Goal: Transaction & Acquisition: Purchase product/service

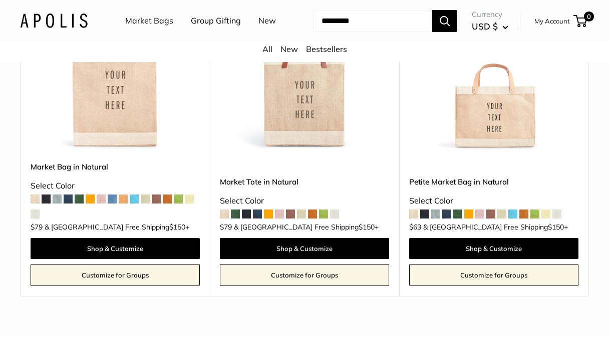
scroll to position [207, 0]
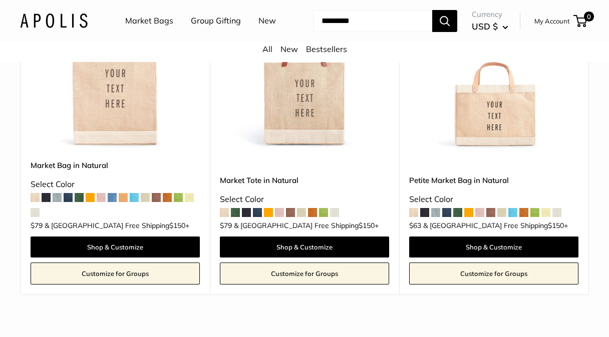
click at [514, 217] on span at bounding box center [512, 212] width 9 height 9
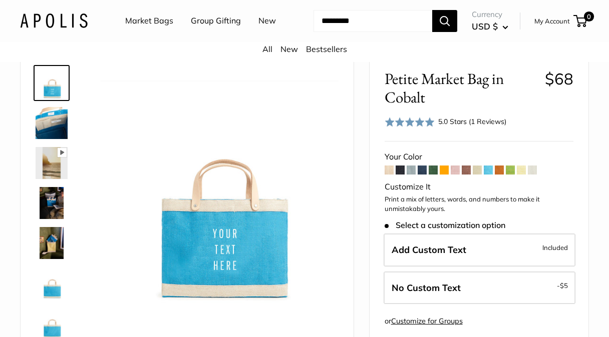
scroll to position [41, 0]
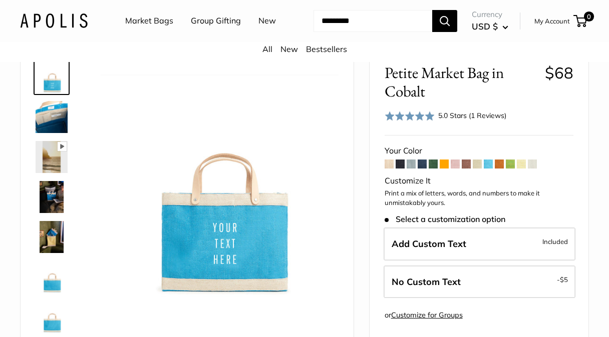
click at [400, 169] on span at bounding box center [400, 164] width 9 height 9
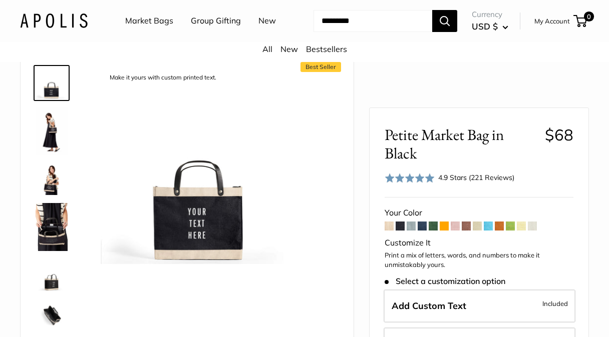
click at [456, 224] on span at bounding box center [455, 226] width 9 height 9
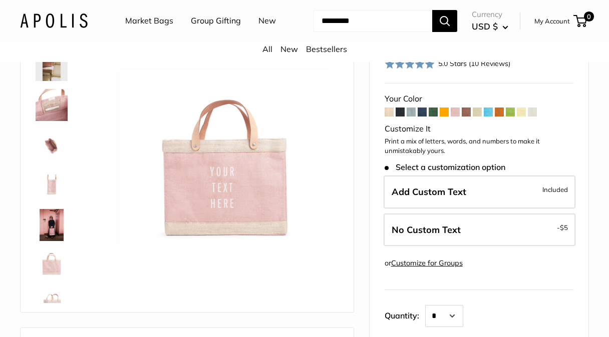
scroll to position [97, 0]
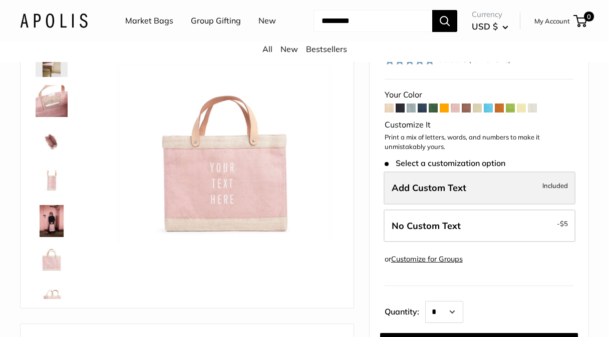
click at [444, 194] on span "Add Custom Text" at bounding box center [429, 188] width 75 height 12
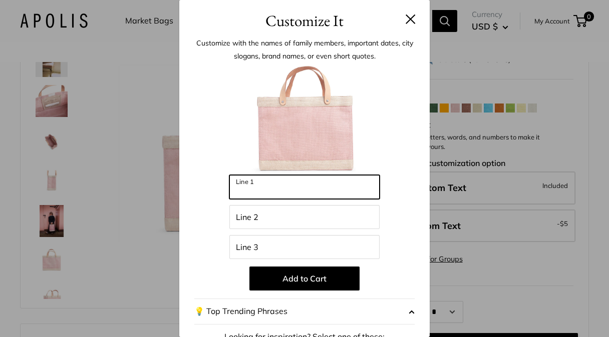
click at [276, 186] on input "Line 1" at bounding box center [304, 187] width 150 height 24
type input "**********"
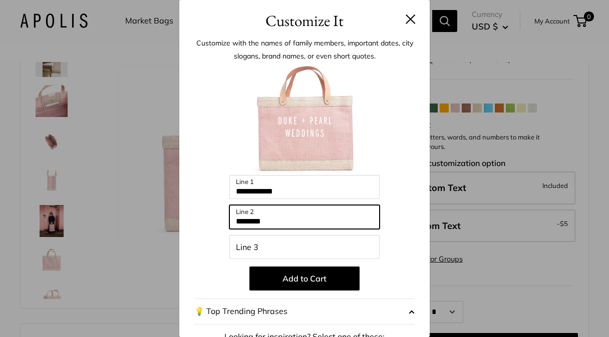
type input "********"
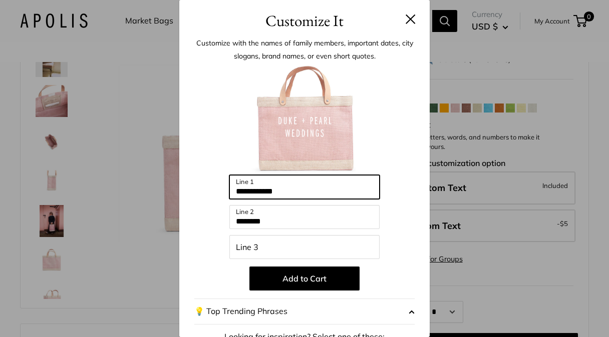
click at [259, 193] on input "**********" at bounding box center [304, 187] width 150 height 24
click at [265, 190] on input "**********" at bounding box center [304, 187] width 150 height 24
type input "**********"
click at [410, 15] on button at bounding box center [411, 19] width 10 height 10
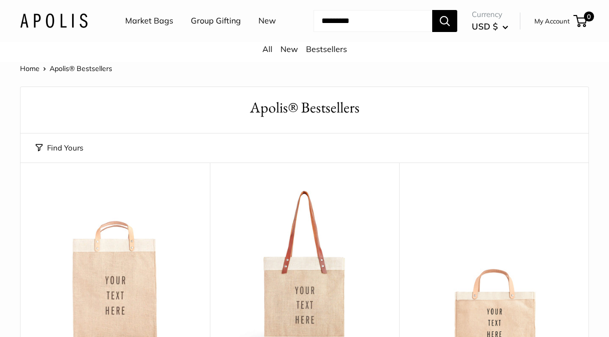
click at [144, 16] on link "Market Bags" at bounding box center [149, 21] width 48 height 15
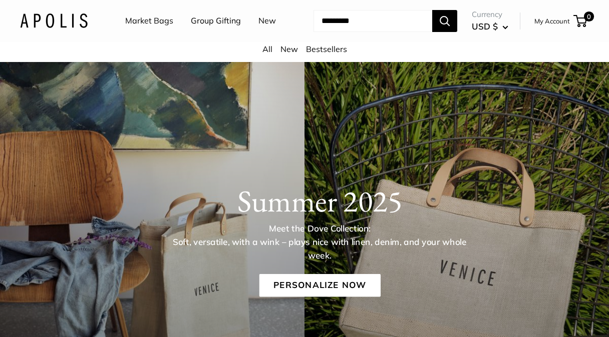
click at [145, 20] on link "Market Bags" at bounding box center [149, 21] width 48 height 15
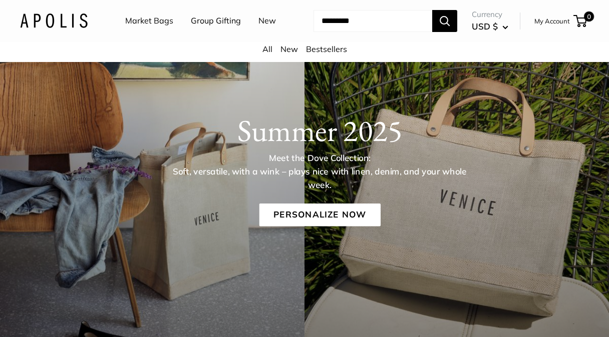
scroll to position [72, 0]
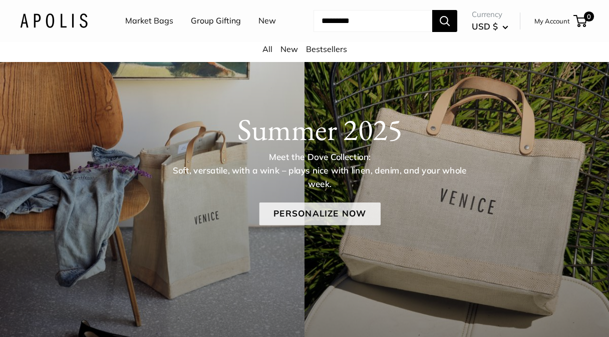
click at [307, 226] on link "Personalize Now" at bounding box center [319, 214] width 121 height 23
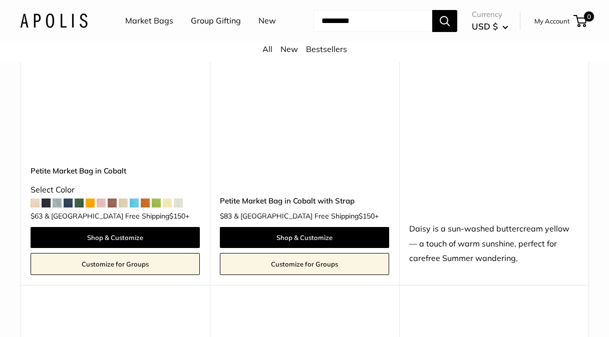
scroll to position [3884, 0]
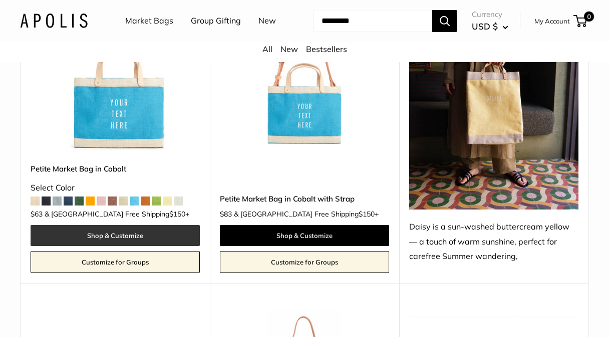
click at [99, 234] on link "Shop & Customize" at bounding box center [115, 235] width 169 height 21
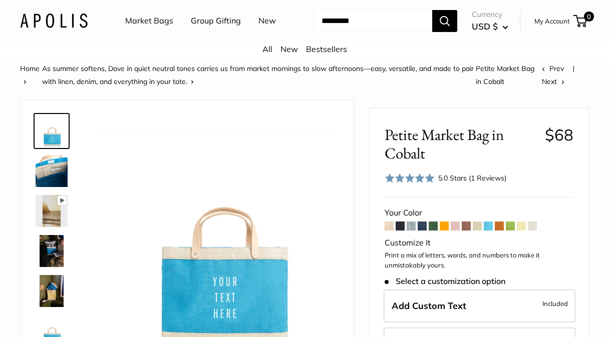
click at [258, 29] on link "New" at bounding box center [267, 21] width 18 height 15
click at [533, 231] on span at bounding box center [532, 226] width 9 height 9
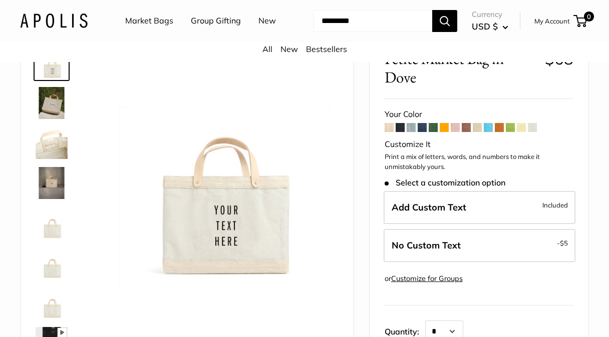
click at [523, 132] on span at bounding box center [521, 127] width 9 height 9
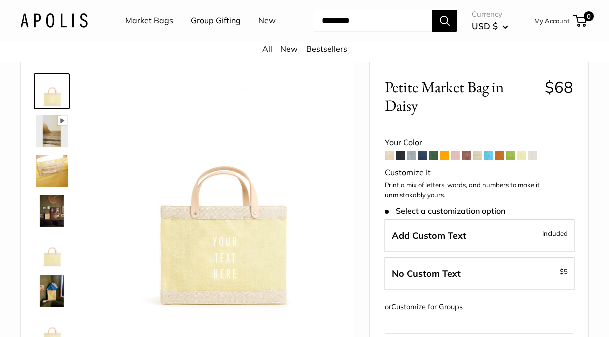
click at [435, 161] on span at bounding box center [433, 156] width 9 height 9
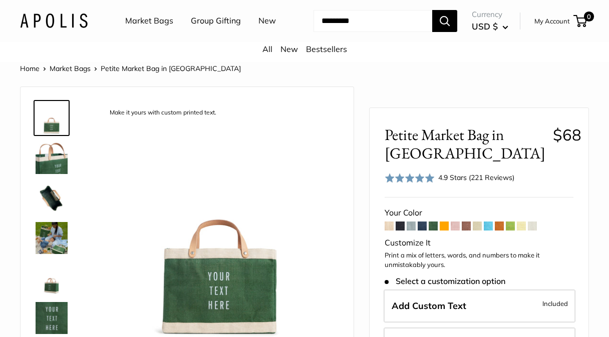
click at [420, 231] on span at bounding box center [422, 226] width 9 height 9
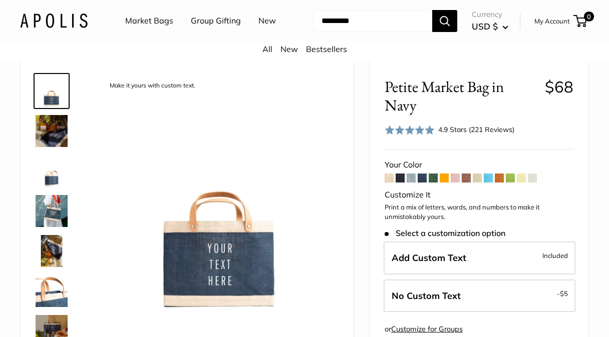
scroll to position [36, 0]
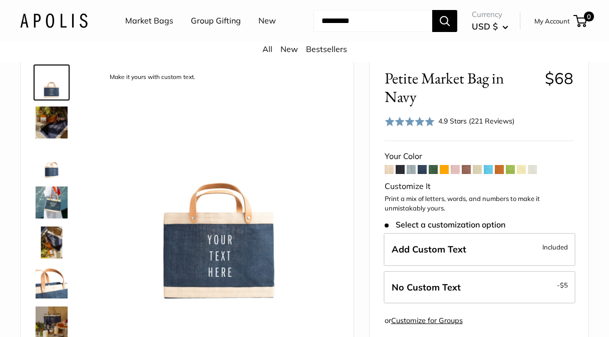
click at [388, 174] on span at bounding box center [389, 169] width 9 height 9
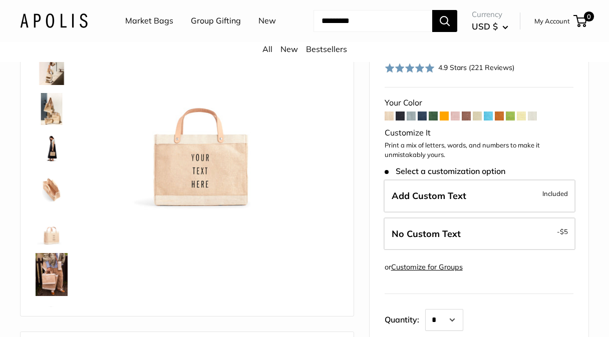
scroll to position [90, 0]
click at [46, 296] on img at bounding box center [52, 274] width 32 height 43
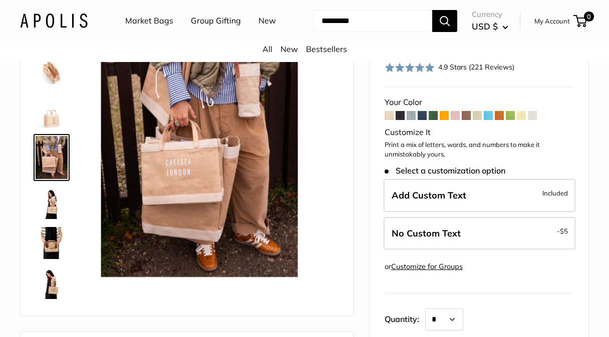
scroll to position [0, 0]
click at [52, 259] on img at bounding box center [52, 243] width 32 height 32
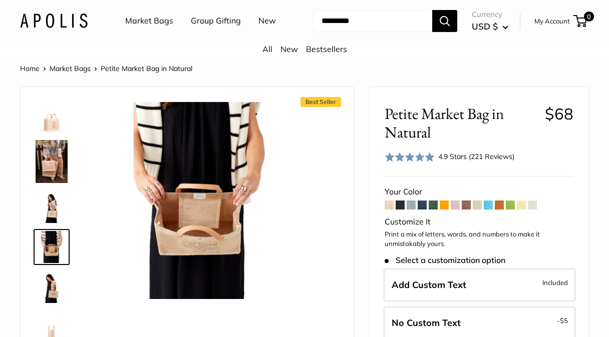
click at [267, 54] on link "All" at bounding box center [267, 49] width 10 height 10
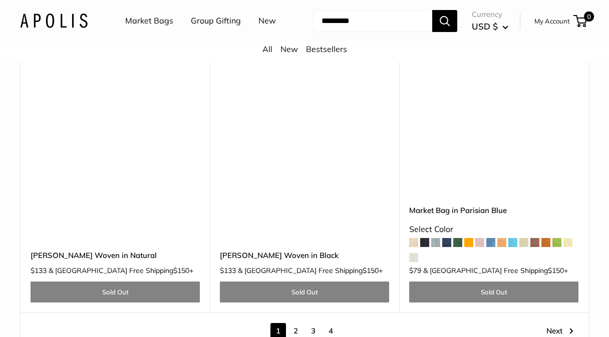
scroll to position [5066, 0]
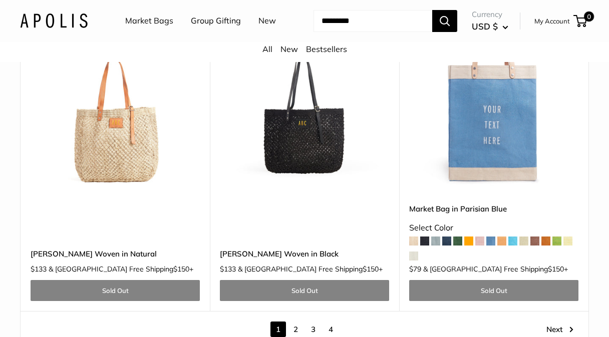
click at [491, 246] on span at bounding box center [490, 241] width 9 height 9
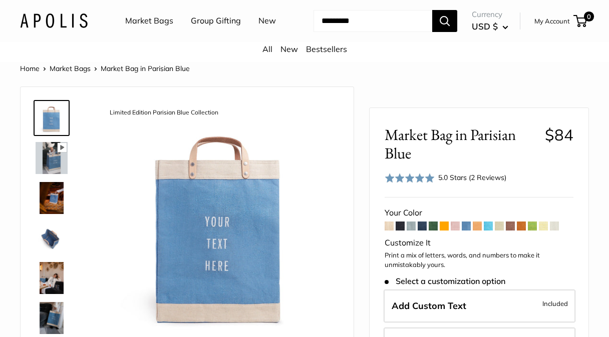
click at [147, 20] on link "Market Bags" at bounding box center [149, 21] width 48 height 15
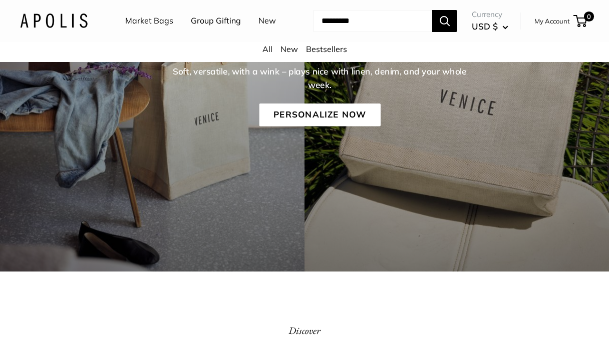
scroll to position [55, 0]
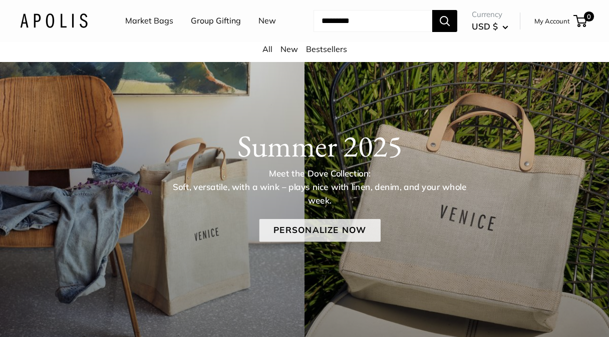
click at [309, 242] on link "Personalize Now" at bounding box center [319, 230] width 121 height 23
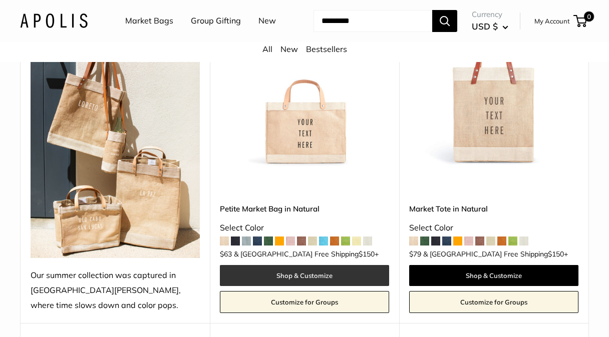
scroll to position [216, 0]
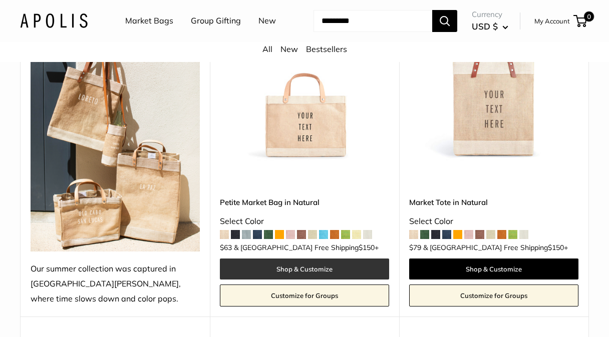
click at [297, 280] on link "Shop & Customize" at bounding box center [304, 269] width 169 height 21
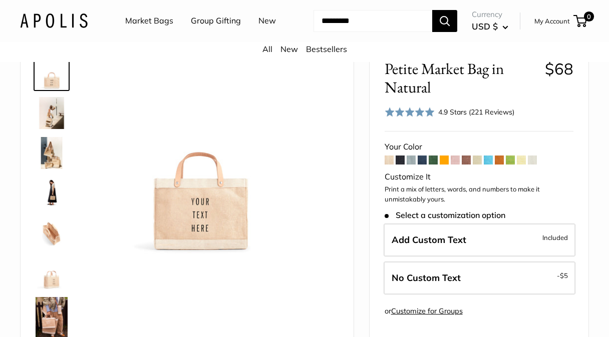
scroll to position [56, 0]
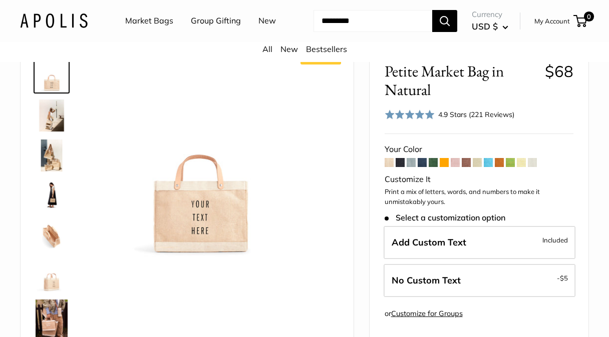
click at [466, 167] on span at bounding box center [466, 162] width 9 height 9
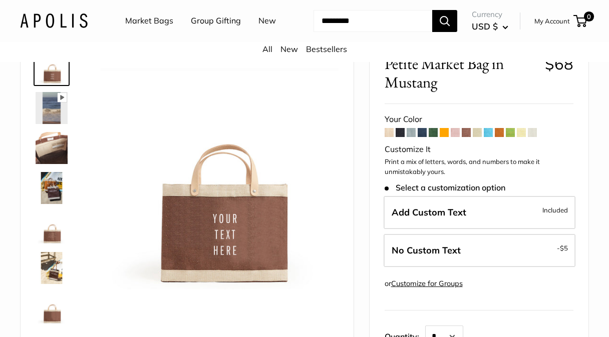
click at [412, 137] on span at bounding box center [411, 132] width 9 height 9
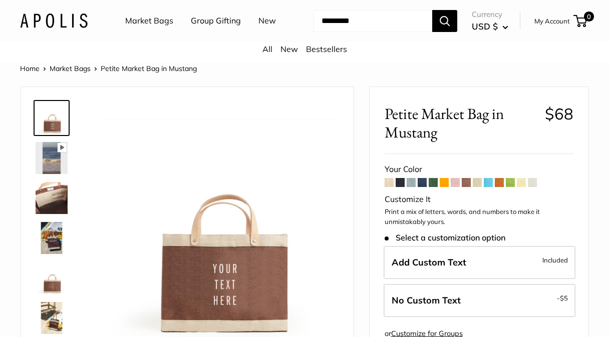
click at [266, 54] on link "All" at bounding box center [267, 49] width 10 height 10
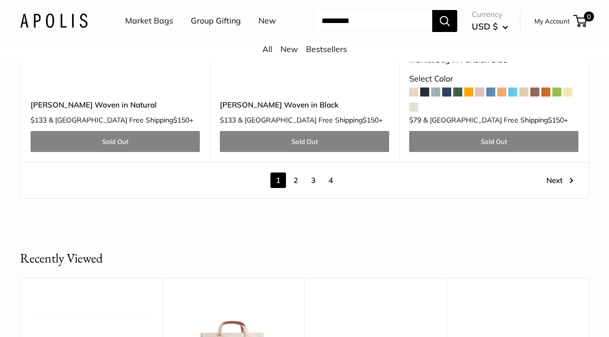
scroll to position [5220, 0]
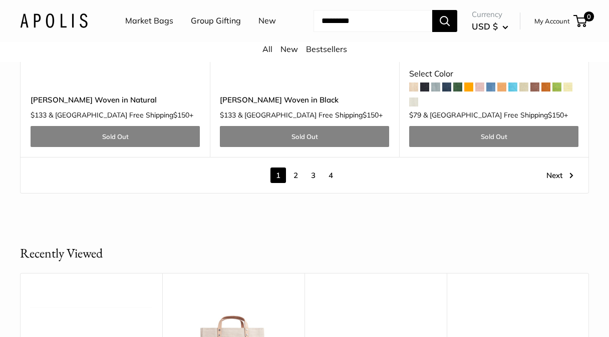
click at [297, 183] on link "2" at bounding box center [296, 176] width 16 height 16
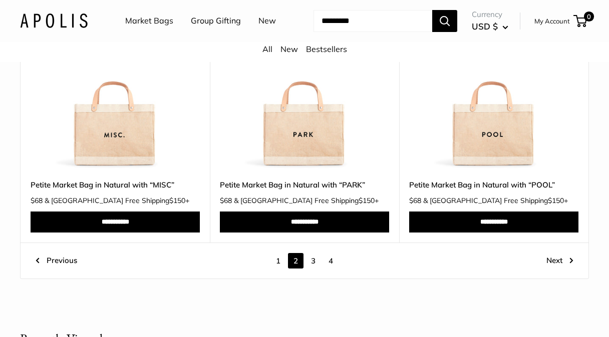
scroll to position [4797, 0]
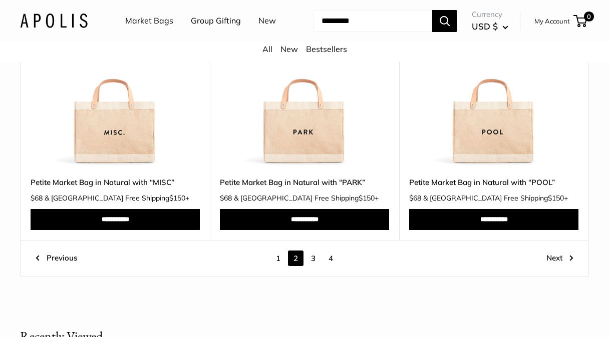
click at [312, 266] on link "3" at bounding box center [313, 259] width 16 height 16
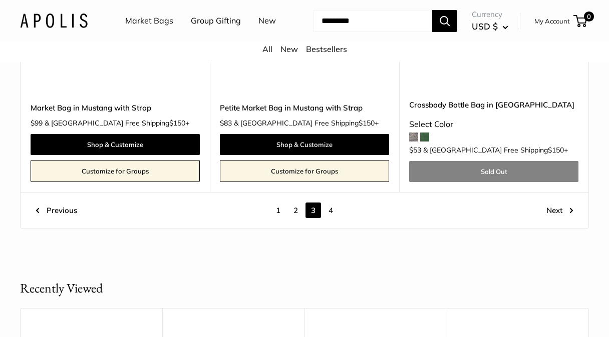
scroll to position [4976, 0]
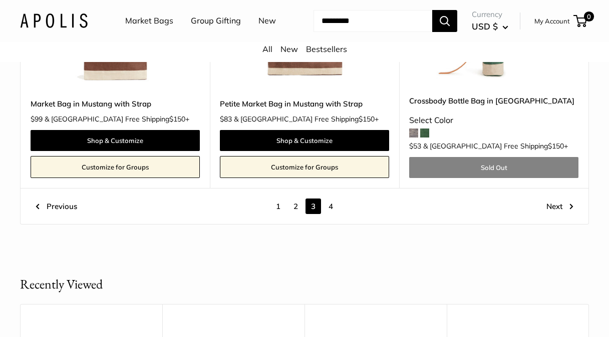
click at [331, 199] on link "4" at bounding box center [331, 207] width 16 height 16
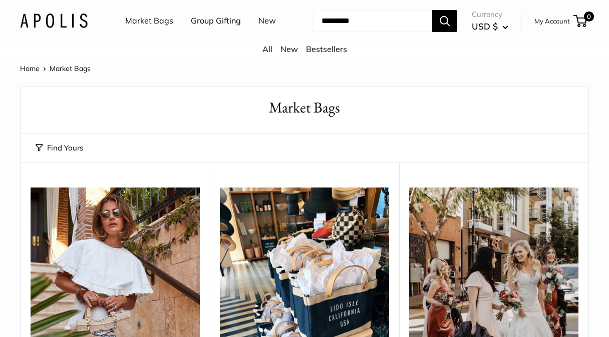
click at [52, 28] on img at bounding box center [54, 21] width 68 height 15
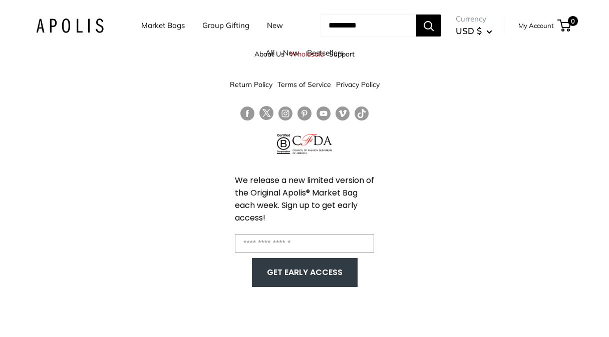
click at [339, 53] on link "Bestsellers" at bounding box center [325, 53] width 37 height 10
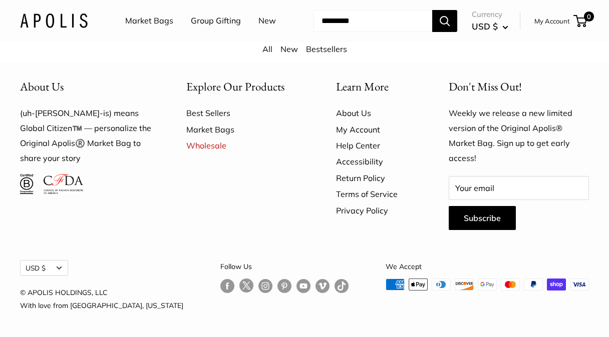
scroll to position [1000, 0]
click at [347, 147] on link "Help Center" at bounding box center [375, 146] width 78 height 16
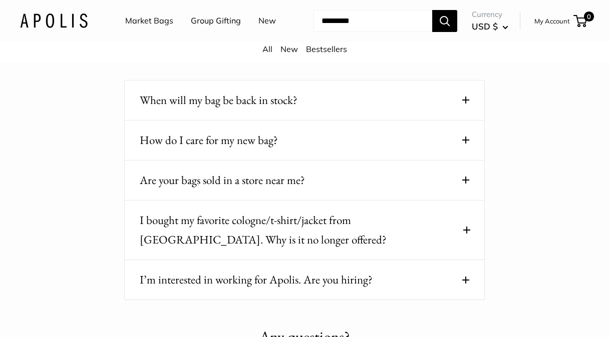
scroll to position [1418, 0]
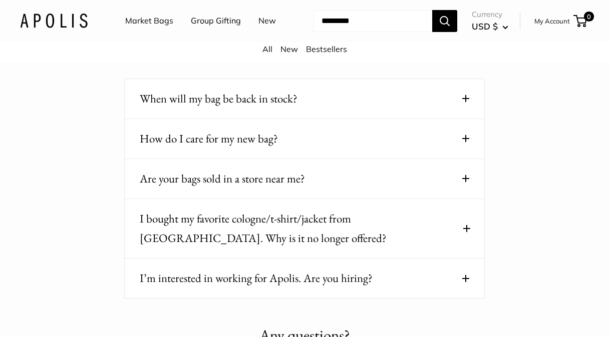
click at [337, 149] on button "How do I care for my new bag?" at bounding box center [304, 139] width 329 height 20
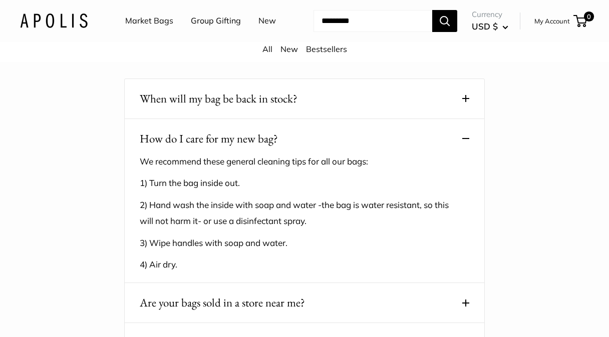
click at [337, 149] on button "How do I care for my new bag?" at bounding box center [304, 139] width 329 height 20
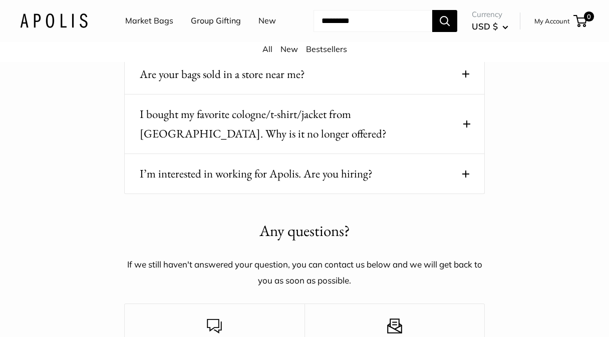
scroll to position [1524, 0]
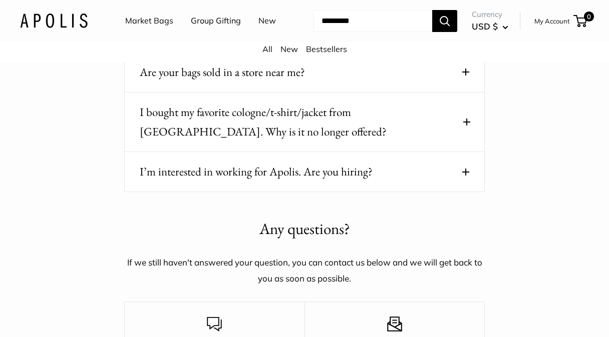
click at [325, 182] on button "I’m interested in working for Apolis. Are you hiring?" at bounding box center [304, 172] width 329 height 20
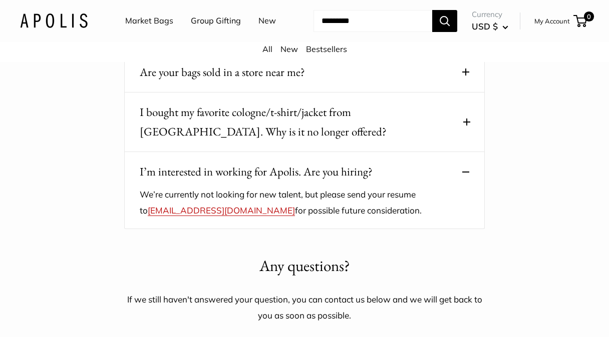
click at [325, 182] on button "I’m interested in working for Apolis. Are you hiring?" at bounding box center [304, 172] width 329 height 20
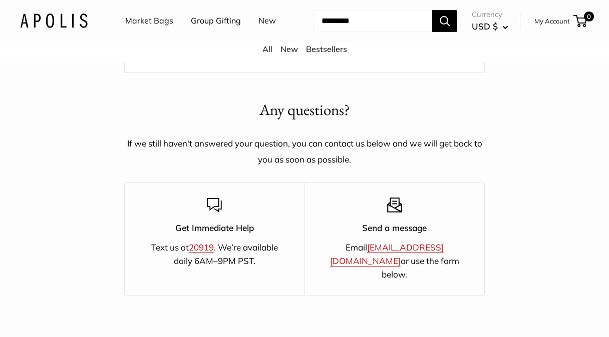
scroll to position [1647, 0]
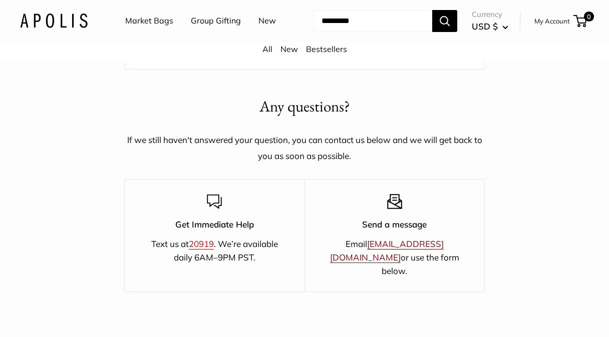
click at [368, 263] on link "[EMAIL_ADDRESS][DOMAIN_NAME]" at bounding box center [387, 251] width 114 height 24
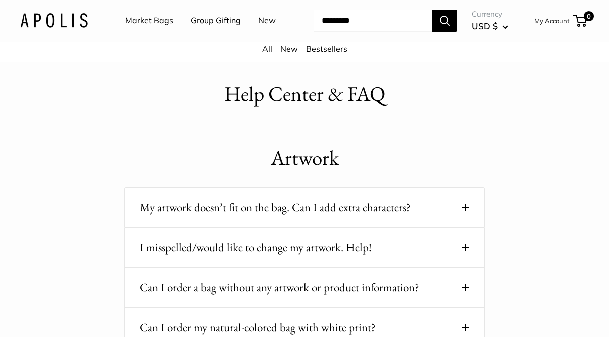
scroll to position [0, 0]
click at [266, 54] on link "All" at bounding box center [267, 49] width 10 height 10
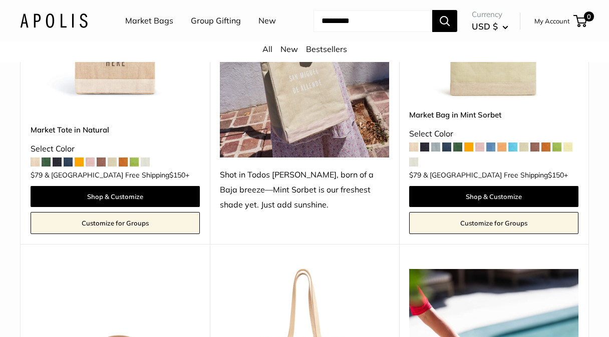
scroll to position [557, 0]
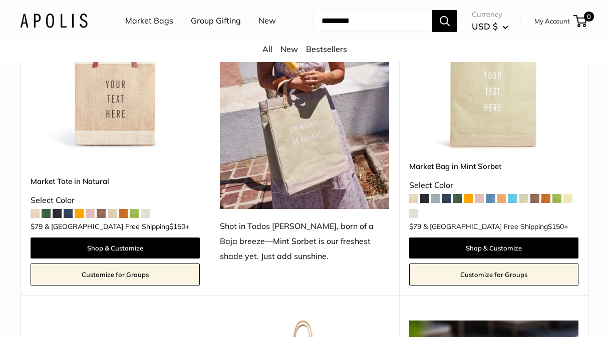
click at [491, 203] on span at bounding box center [490, 198] width 9 height 9
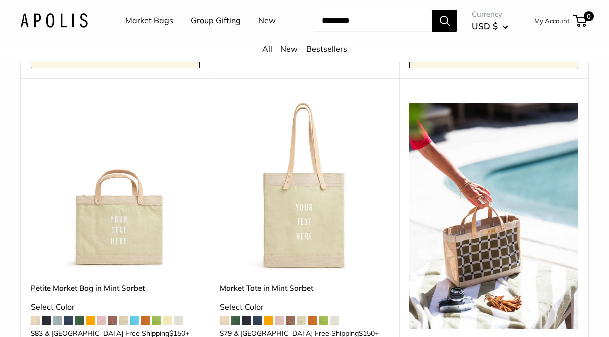
scroll to position [928, 0]
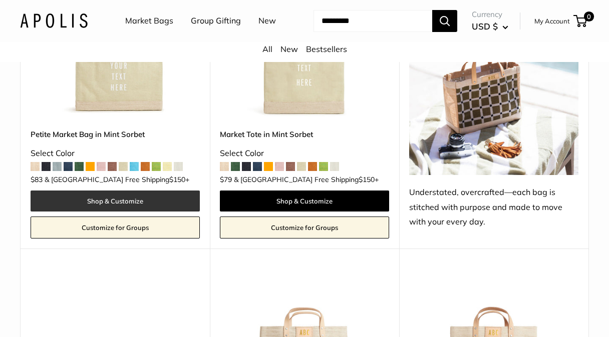
click at [107, 212] on link "Shop & Customize" at bounding box center [115, 201] width 169 height 21
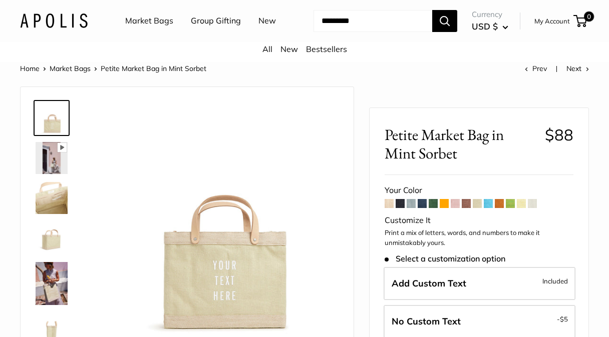
scroll to position [44, 0]
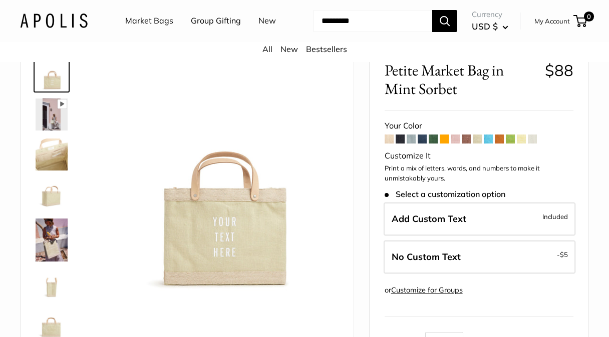
click at [390, 144] on span at bounding box center [389, 139] width 9 height 9
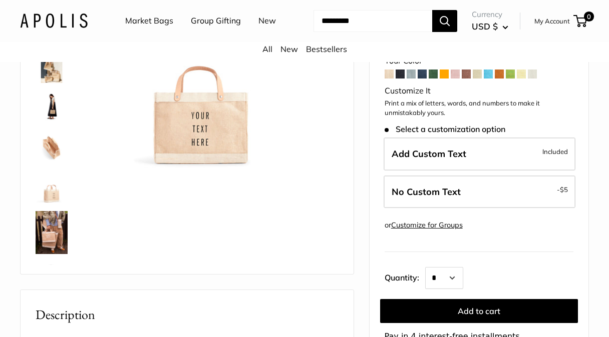
scroll to position [46, 0]
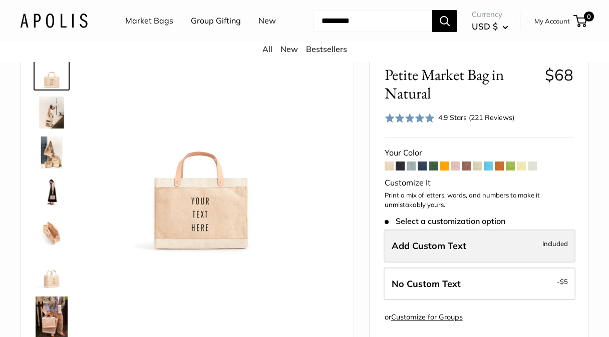
click at [416, 252] on span "Add Custom Text" at bounding box center [429, 246] width 75 height 12
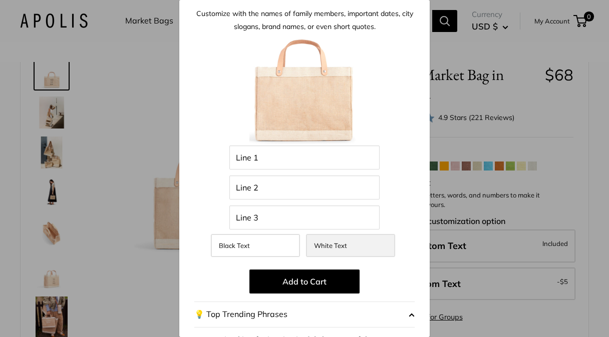
scroll to position [36, 0]
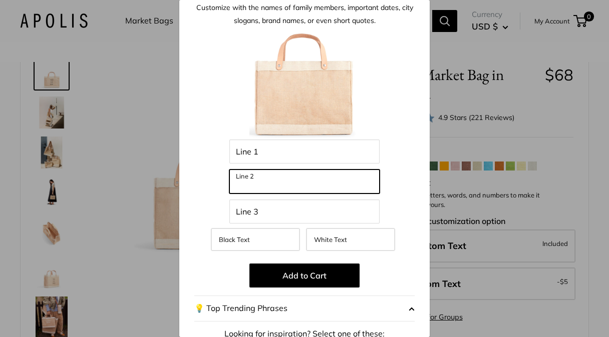
click at [283, 182] on input "Line 2" at bounding box center [304, 182] width 150 height 24
type input "**********"
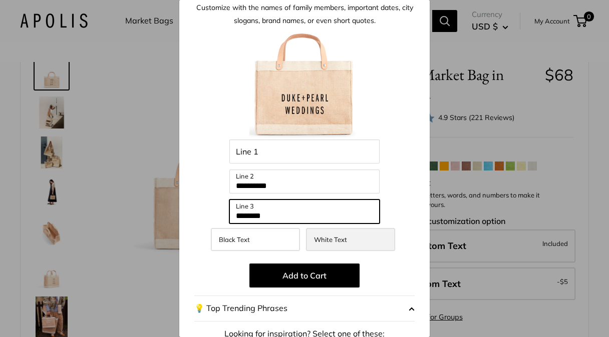
type input "********"
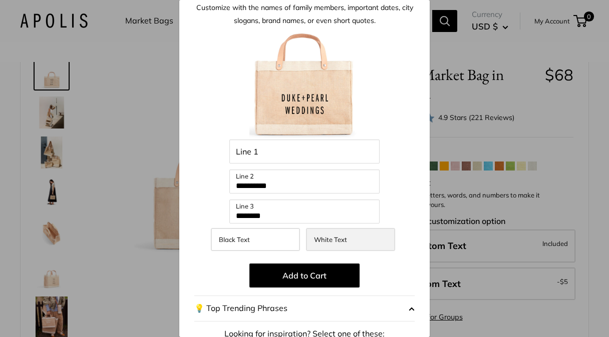
click at [342, 239] on span "White Text" at bounding box center [330, 240] width 33 height 8
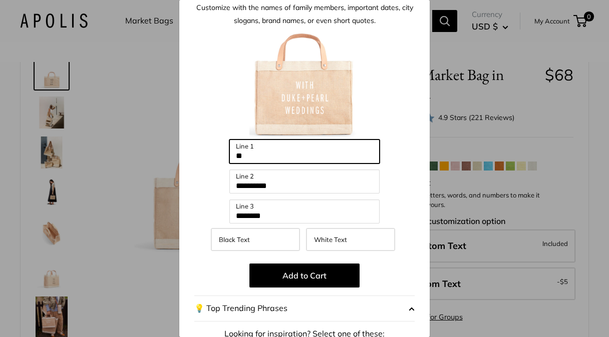
type input "*"
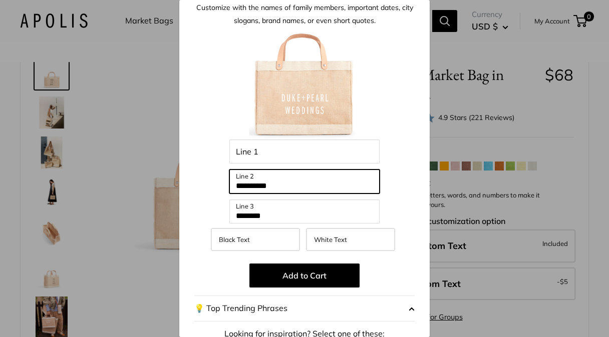
drag, startPoint x: 293, startPoint y: 187, endPoint x: 220, endPoint y: 186, distance: 72.6
click at [220, 186] on div "**********" at bounding box center [304, 250] width 220 height 441
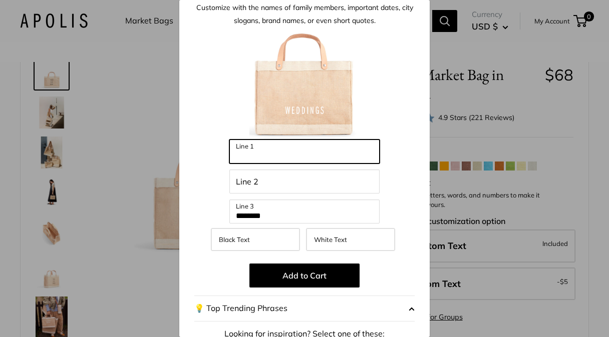
click at [242, 156] on input "Line 1" at bounding box center [304, 152] width 150 height 24
paste input "**********"
type input "**********"
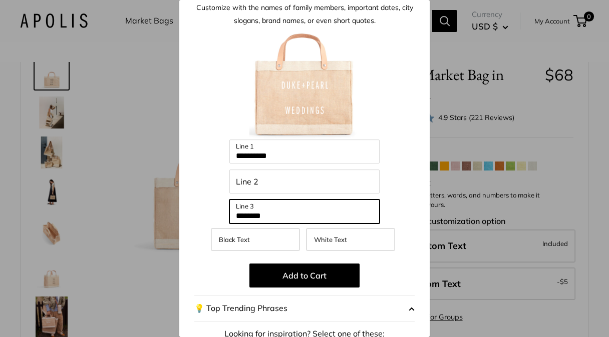
drag, startPoint x: 288, startPoint y: 213, endPoint x: 226, endPoint y: 210, distance: 62.7
click at [226, 210] on div "**********" at bounding box center [304, 250] width 220 height 441
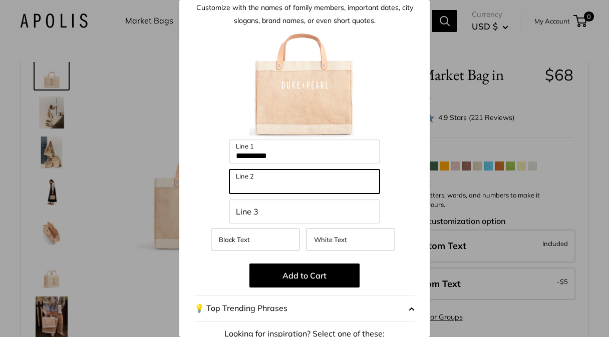
click at [240, 184] on input "Line 2" at bounding box center [304, 182] width 150 height 24
paste input "********"
type input "********"
click at [515, 127] on div "**********" at bounding box center [304, 168] width 609 height 337
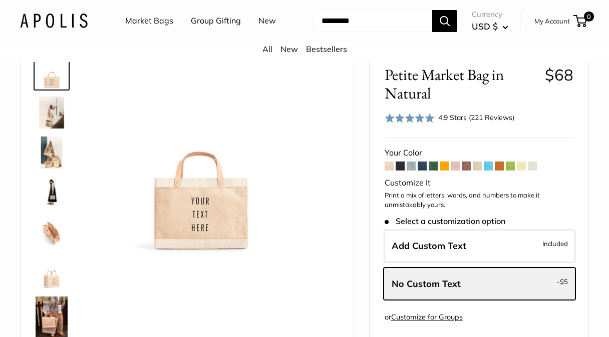
click at [421, 171] on span at bounding box center [422, 166] width 9 height 9
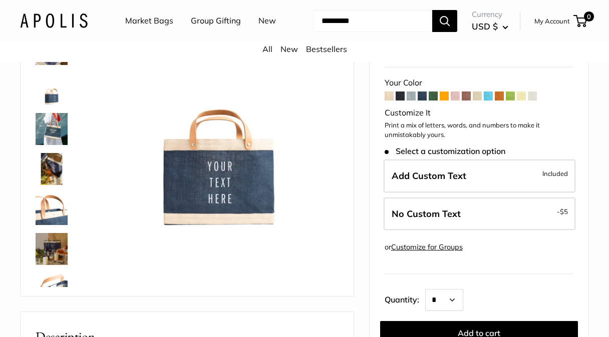
scroll to position [114, 0]
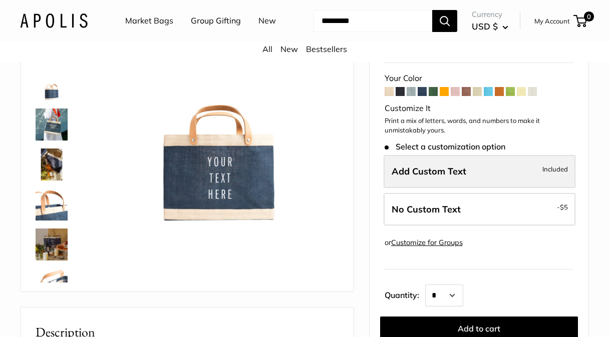
click at [409, 177] on span "Add Custom Text" at bounding box center [429, 172] width 75 height 12
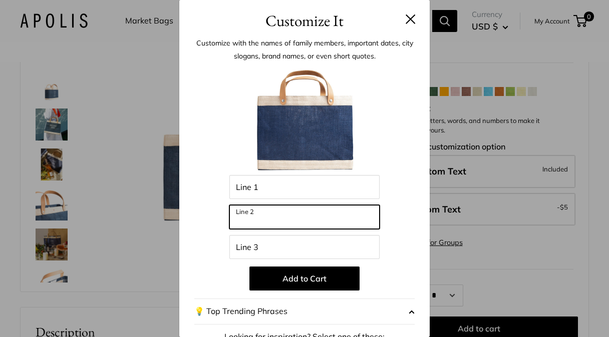
click at [324, 216] on input "Line 2" at bounding box center [304, 217] width 150 height 24
type input "**********"
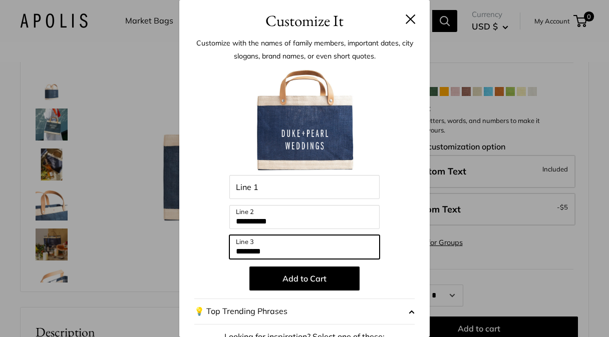
type input "********"
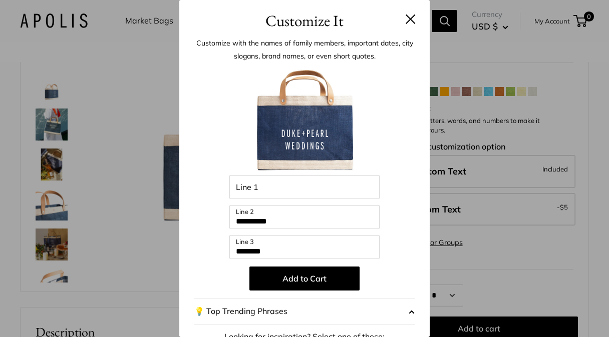
click at [383, 144] on div at bounding box center [304, 120] width 220 height 110
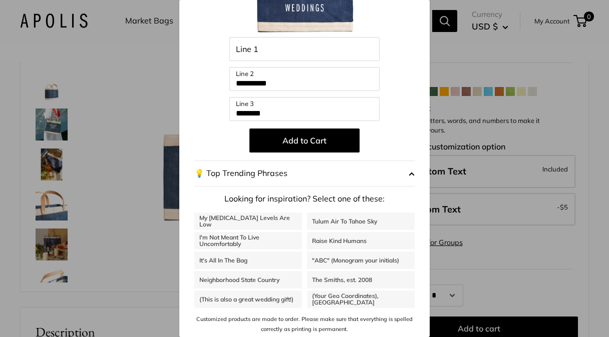
scroll to position [138, 0]
click at [400, 124] on div "**********" at bounding box center [304, 131] width 220 height 408
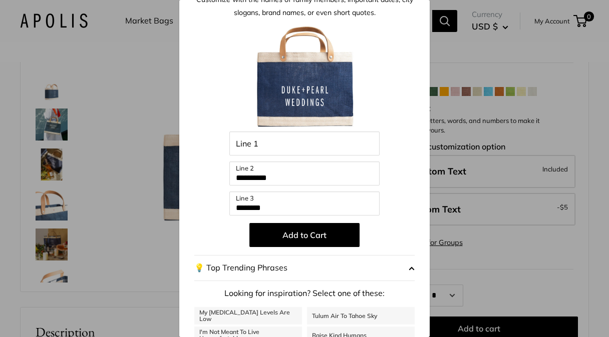
scroll to position [27, 0]
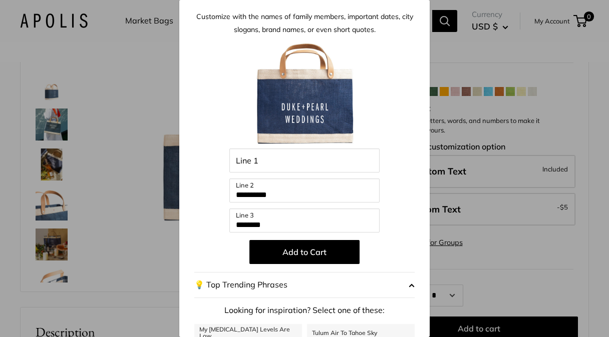
click at [481, 91] on div "**********" at bounding box center [304, 168] width 609 height 337
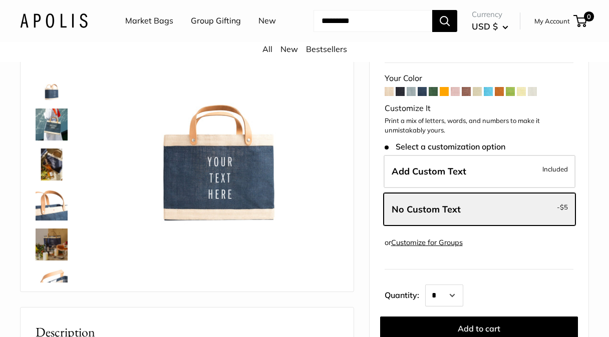
click at [478, 96] on span at bounding box center [477, 91] width 9 height 9
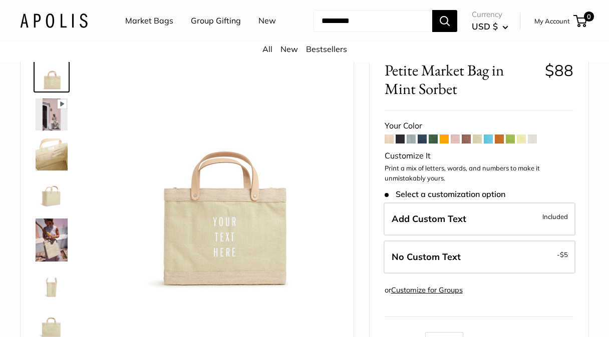
click at [411, 144] on span at bounding box center [411, 139] width 9 height 9
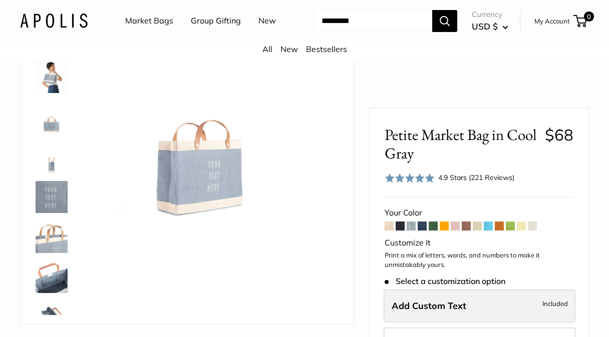
scroll to position [126, 0]
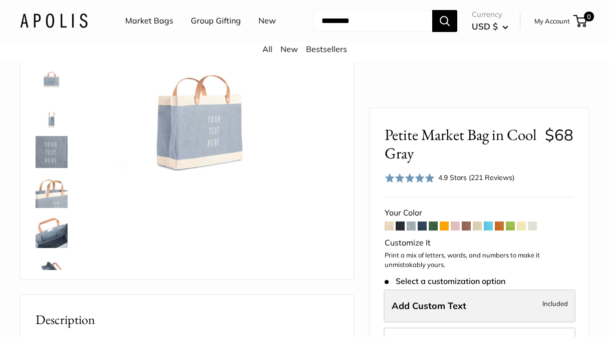
click at [472, 298] on label "Add Custom Text Included" at bounding box center [480, 306] width 192 height 33
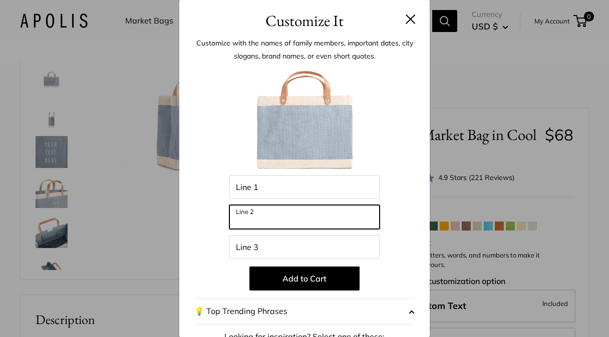
click at [289, 215] on input "Line 2" at bounding box center [304, 217] width 150 height 24
type input "**********"
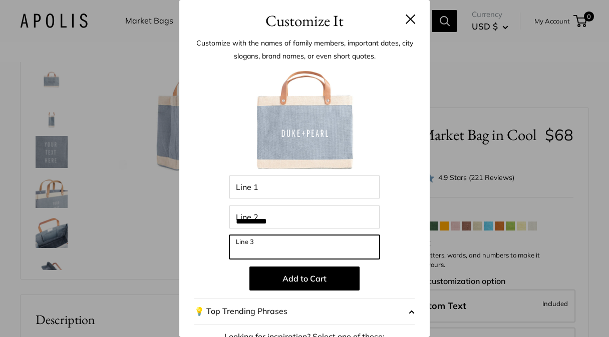
click at [255, 245] on input "Line 3" at bounding box center [304, 247] width 150 height 24
type input "********"
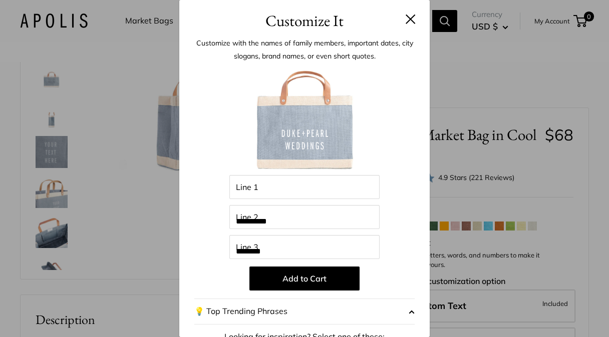
click at [451, 176] on div "**********" at bounding box center [304, 168] width 609 height 337
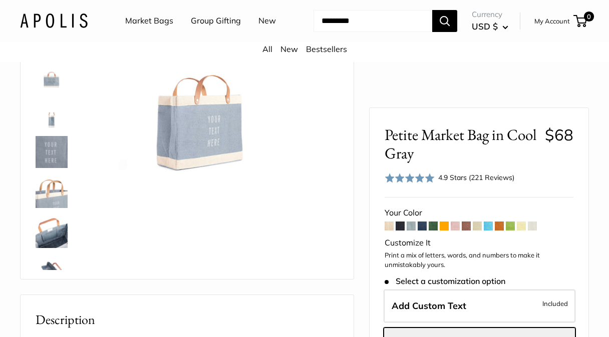
click at [453, 222] on span at bounding box center [455, 226] width 9 height 9
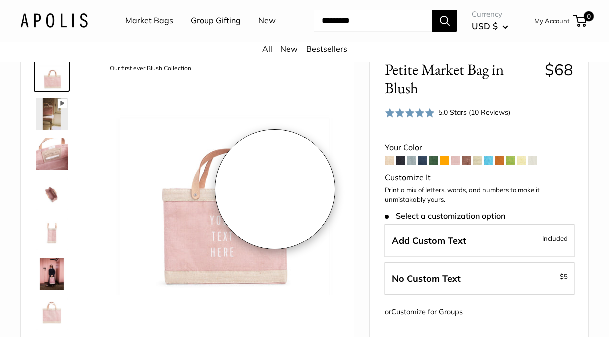
scroll to position [45, 0]
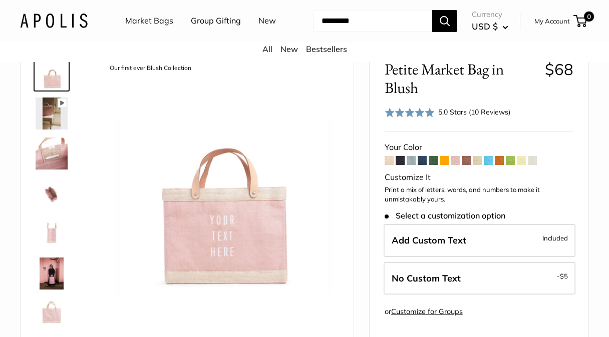
click at [390, 165] on span at bounding box center [389, 160] width 9 height 9
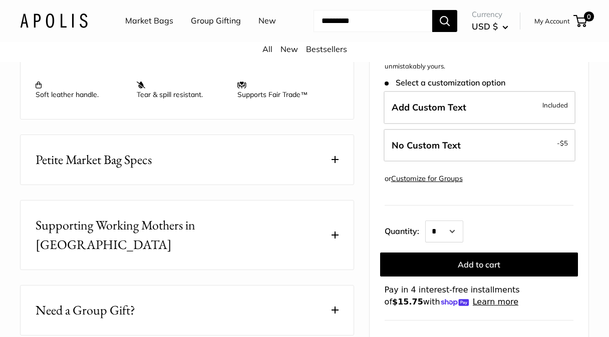
scroll to position [459, 0]
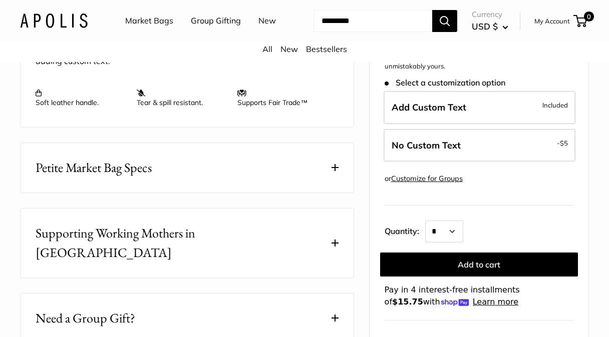
click at [320, 193] on button "Petite Market Bag Specs" at bounding box center [187, 168] width 333 height 50
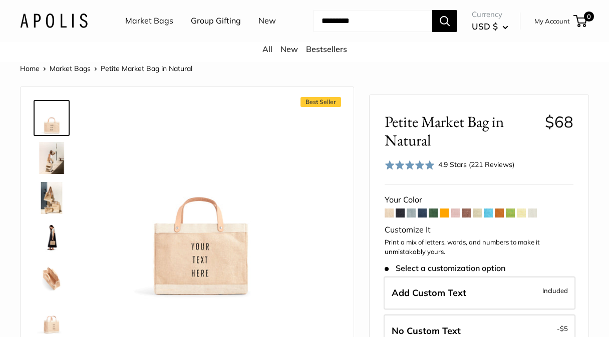
scroll to position [0, 0]
click at [63, 28] on img at bounding box center [54, 21] width 68 height 15
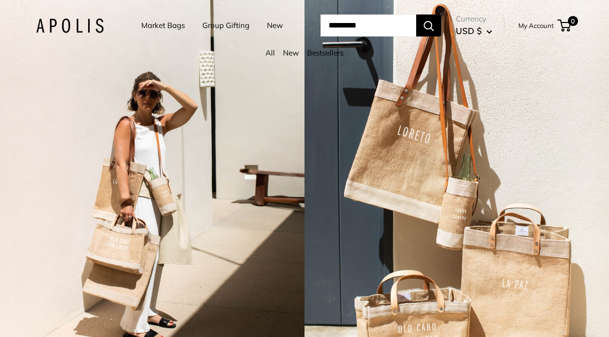
click at [207, 24] on link "Group Gifting" at bounding box center [225, 26] width 47 height 14
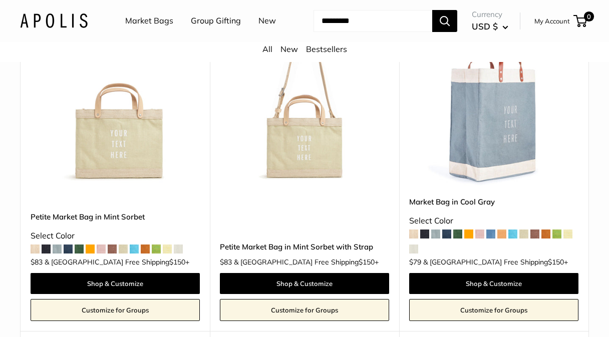
scroll to position [3486, 0]
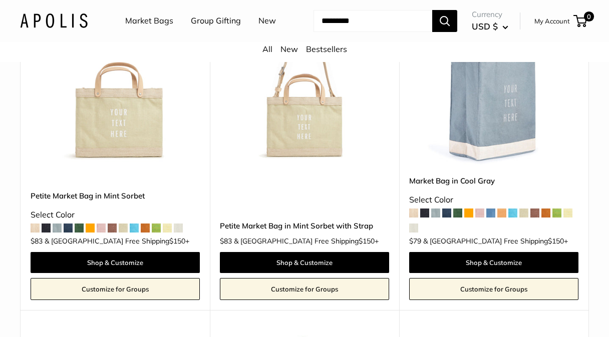
click at [492, 218] on span at bounding box center [490, 213] width 9 height 9
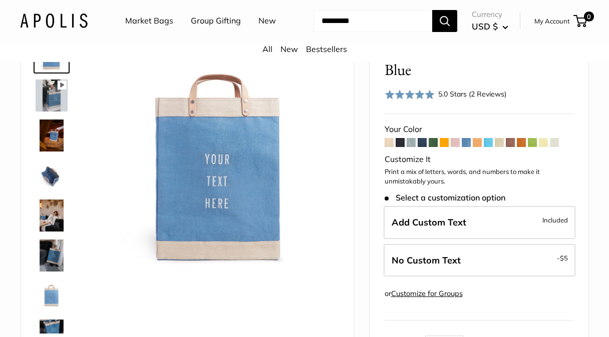
scroll to position [68, 0]
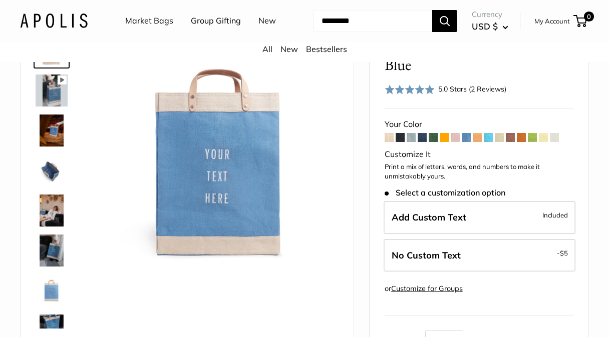
click at [52, 147] on img at bounding box center [52, 131] width 32 height 32
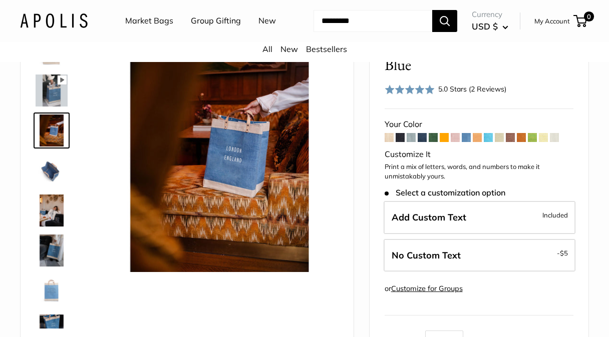
click at [53, 107] on img at bounding box center [52, 91] width 32 height 32
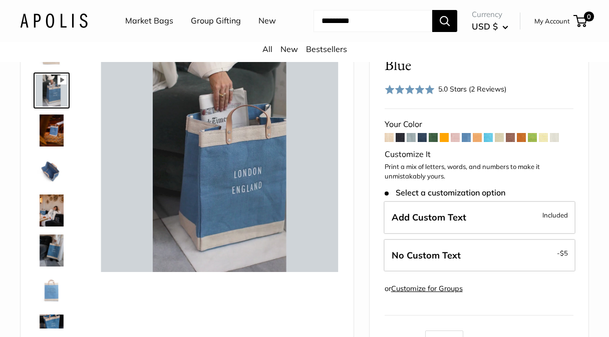
click at [49, 227] on img at bounding box center [52, 211] width 32 height 32
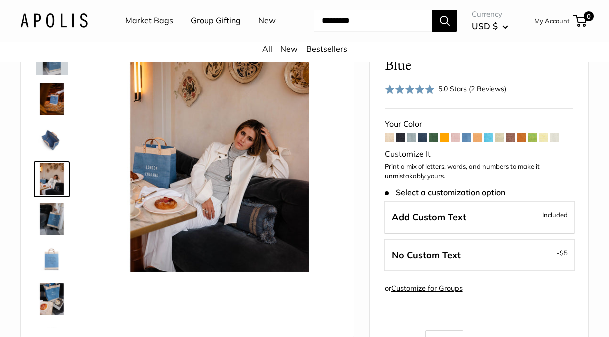
type input "*****"
click at [50, 236] on img at bounding box center [52, 220] width 32 height 32
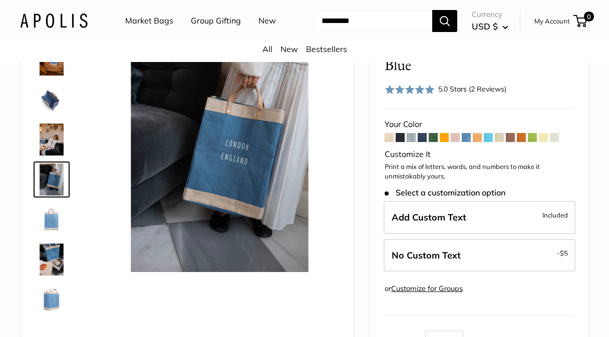
click at [49, 276] on img at bounding box center [52, 260] width 32 height 32
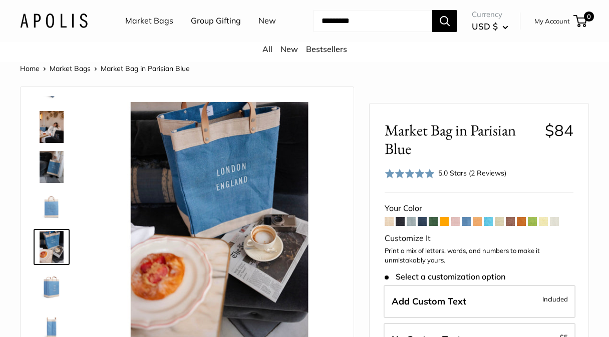
scroll to position [0, 0]
click at [258, 29] on link "New" at bounding box center [267, 21] width 18 height 15
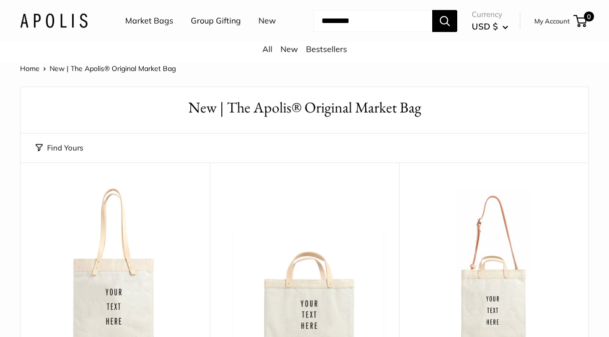
click at [321, 54] on link "Bestsellers" at bounding box center [326, 49] width 41 height 10
